Goal: Find specific page/section: Find specific page/section

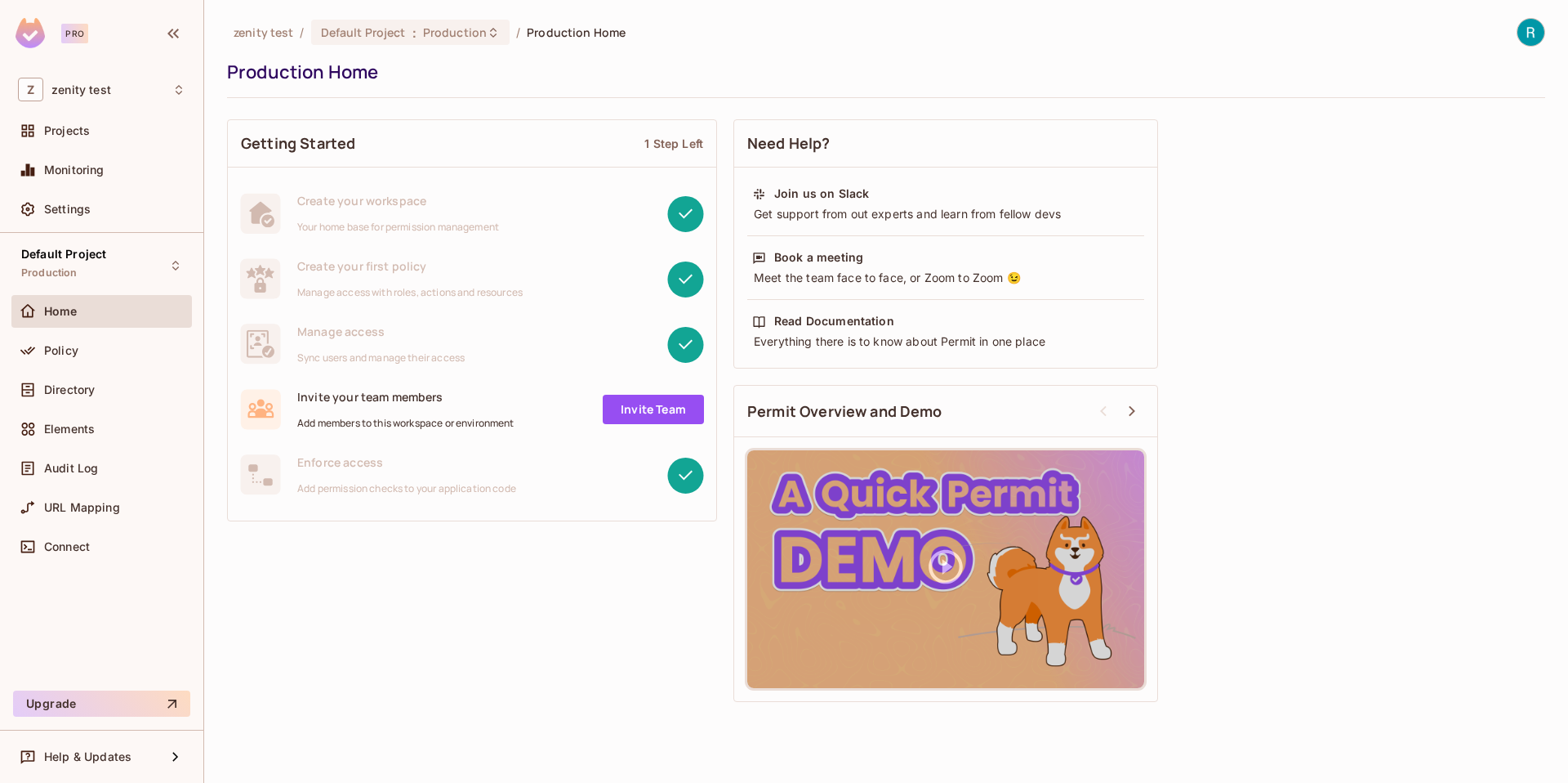
click at [78, 314] on div "Home" at bounding box center [114, 311] width 141 height 13
click at [59, 339] on div "Policy" at bounding box center [102, 351] width 181 height 32
click at [74, 348] on span "Policy" at bounding box center [61, 351] width 34 height 13
